Goal: Task Accomplishment & Management: Manage account settings

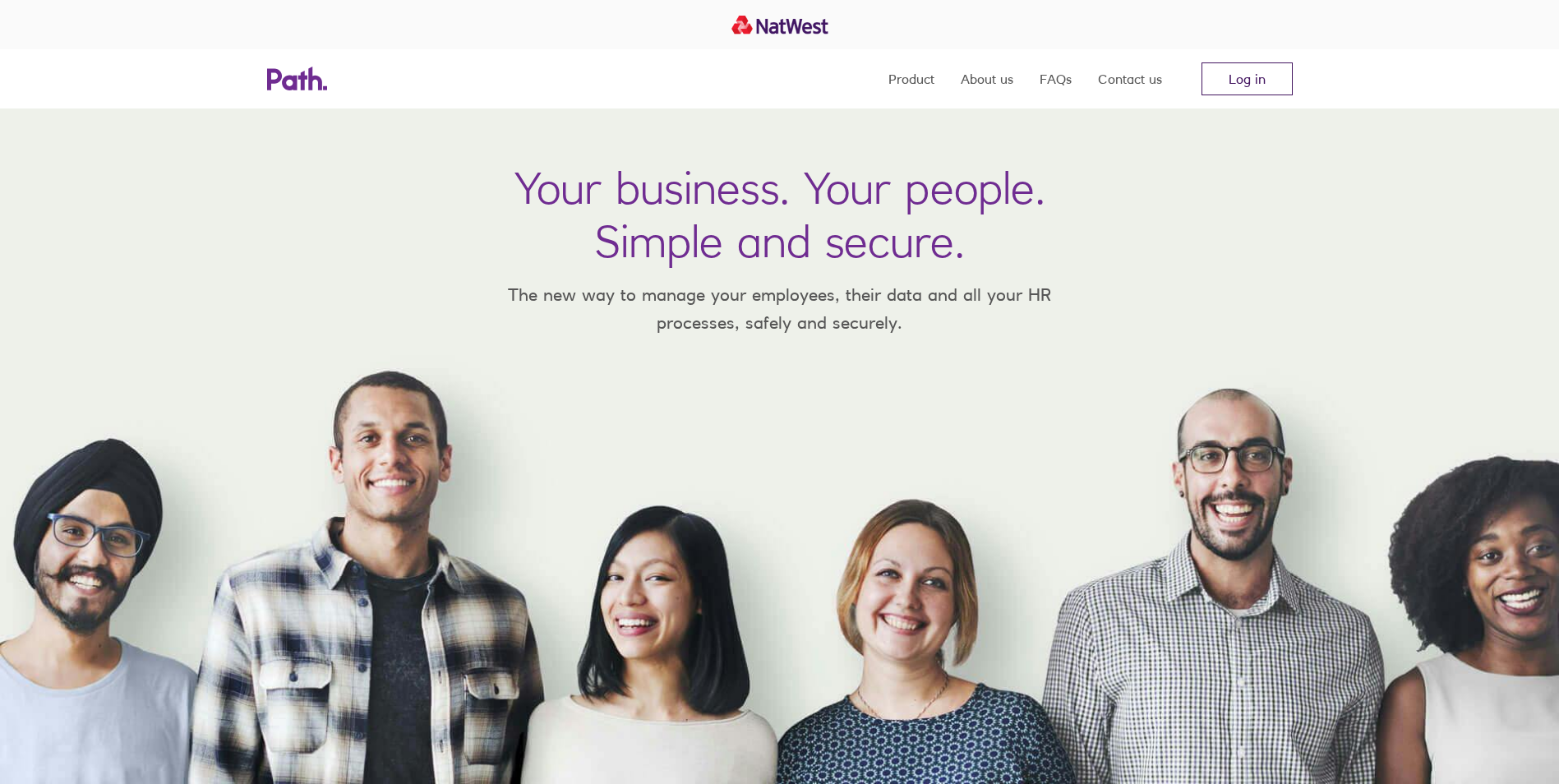
click at [1213, 70] on link "Log in" at bounding box center [1248, 78] width 91 height 33
click at [1251, 79] on link "Log in" at bounding box center [1248, 78] width 91 height 33
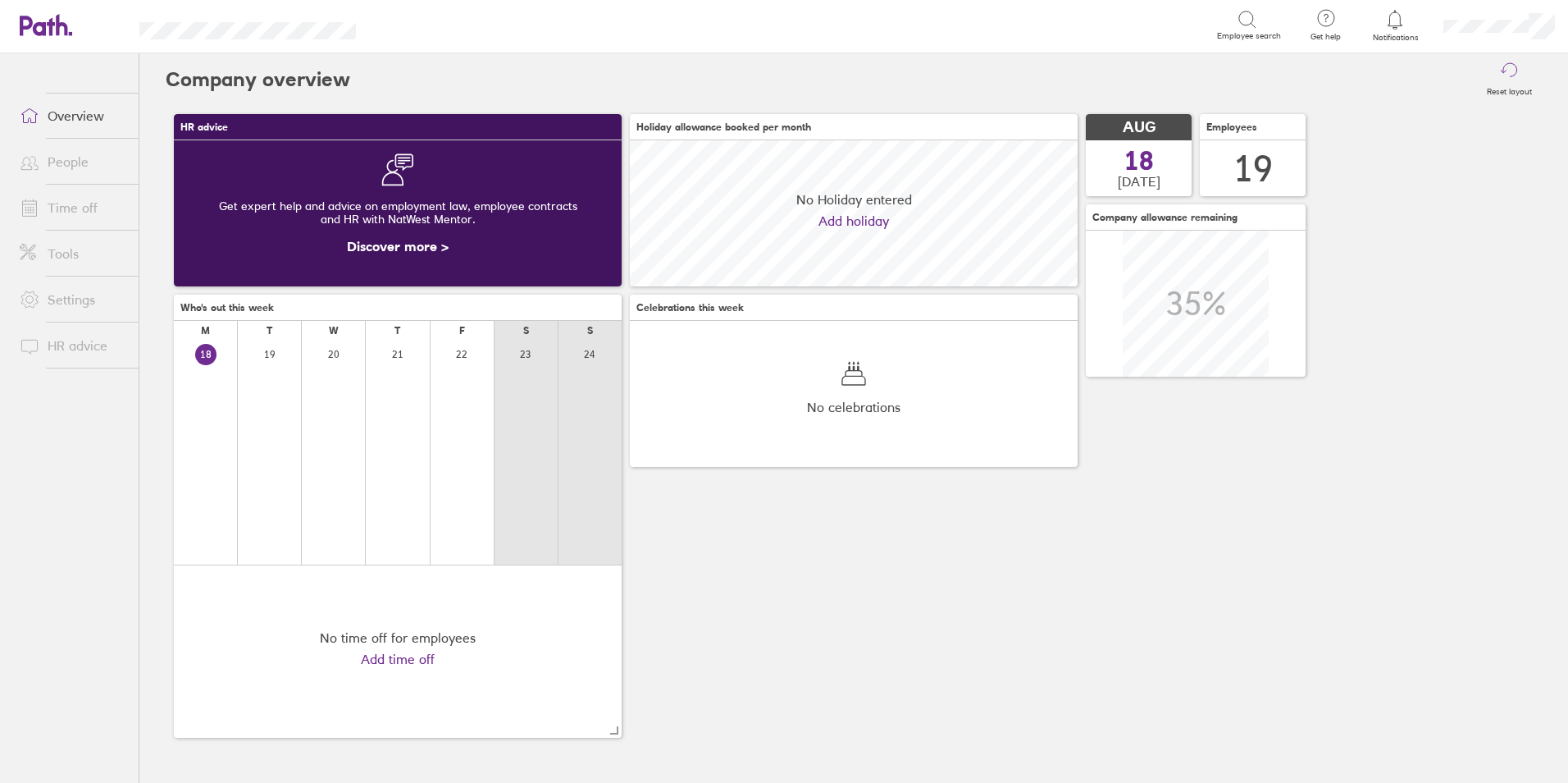
scroll to position [146, 447]
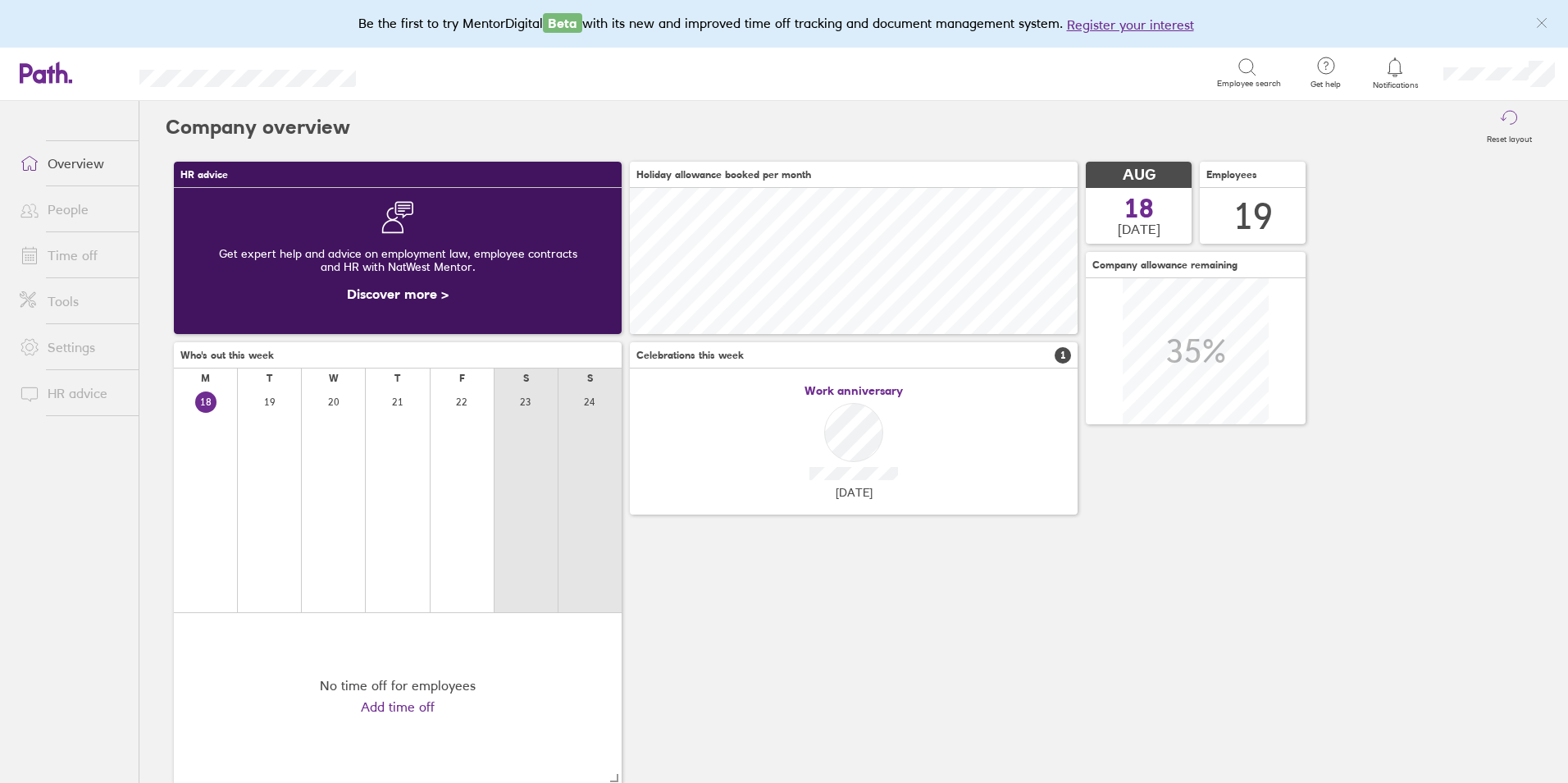
click at [74, 253] on link "Time off" at bounding box center [72, 255] width 132 height 33
